Goal: Leave review/rating

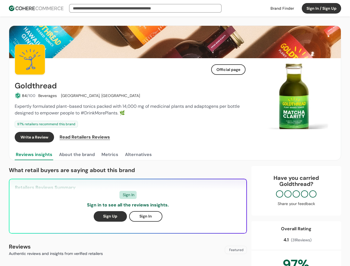
click at [175, 133] on div "Write a Review Read Retailers Reviews" at bounding box center [130, 137] width 231 height 11
click at [321, 8] on button "Sign In / Sign Up" at bounding box center [321, 8] width 39 height 11
click at [25, 96] on div "Insights That Drive Success From trusted reviews to powerful sourcing tools, we…" at bounding box center [175, 133] width 350 height 266
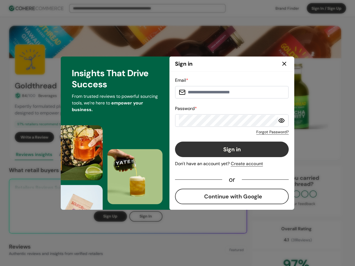
click at [241, 137] on div "Email * Password * Forgot Password? Sign in Don't have an account yet? Create a…" at bounding box center [232, 140] width 114 height 127
click at [76, 155] on div "Insights That Drive Success From trusted reviews to powerful sourcing tools, we…" at bounding box center [115, 133] width 109 height 153
click at [109, 155] on div "Insights That Drive Success From trusted reviews to powerful sourcing tools, we…" at bounding box center [115, 133] width 109 height 153
click at [138, 155] on div "Insights That Drive Success From trusted reviews to powerful sourcing tools, we…" at bounding box center [115, 133] width 109 height 153
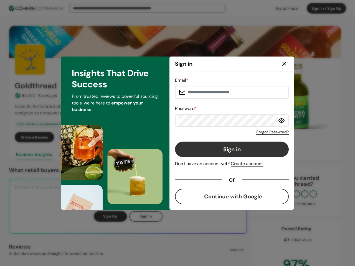
click at [294, 96] on div "Email * Password * Forgot Password? Sign in Don't have an account yet? Create a…" at bounding box center [231, 141] width 125 height 138
